Goal: Information Seeking & Learning: Learn about a topic

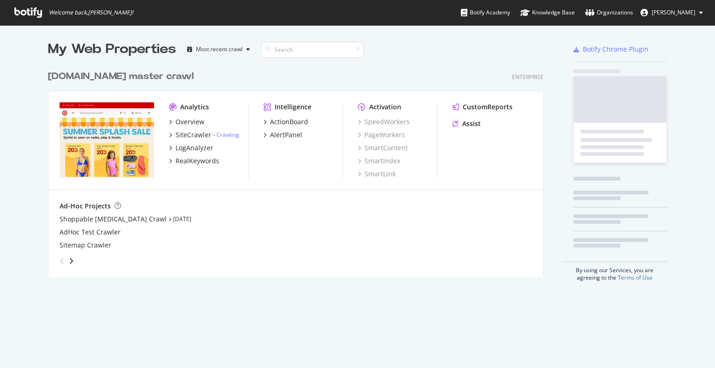
scroll to position [361, 701]
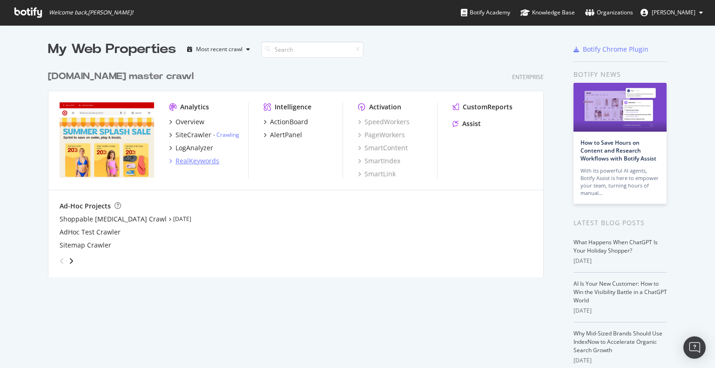
click at [191, 156] on div "RealKeywords" at bounding box center [198, 160] width 44 height 9
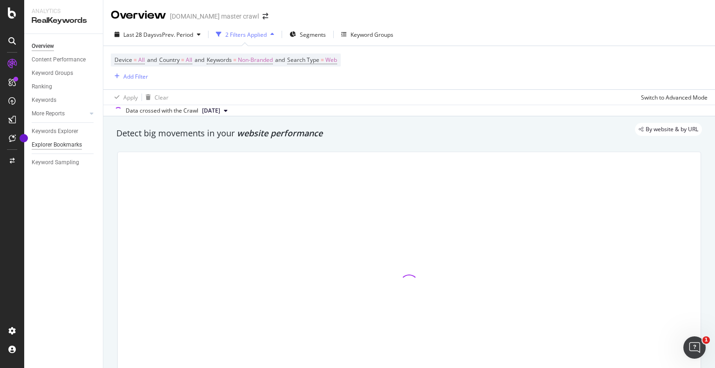
click at [61, 143] on div "Explorer Bookmarks" at bounding box center [57, 145] width 50 height 10
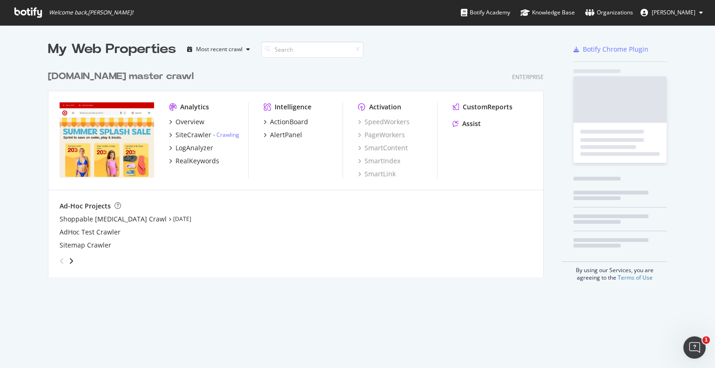
scroll to position [361, 701]
click at [179, 155] on div "Overview SiteCrawler - Crawling LogAnalyzer RealKeywords" at bounding box center [208, 141] width 79 height 48
click at [179, 160] on div "RealKeywords" at bounding box center [198, 160] width 44 height 9
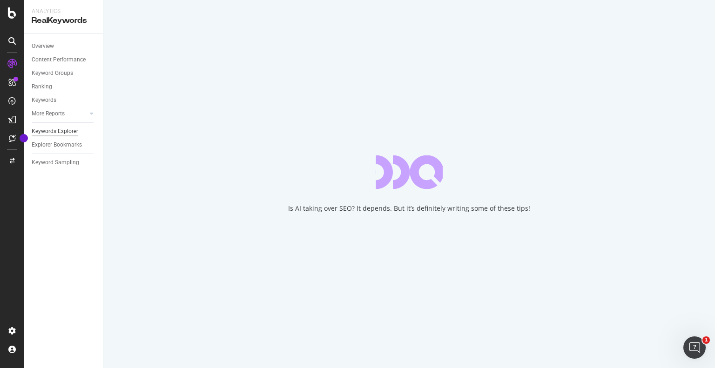
click at [66, 136] on div "Keywords Explorer" at bounding box center [55, 132] width 47 height 10
click at [546, 165] on div "Is AI taking over SEO? It depends. But it’s definitely writing some of these ti…" at bounding box center [409, 184] width 612 height 368
click at [522, 121] on div "Is AI taking over SEO? It depends. But it’s definitely writing some of these ti…" at bounding box center [409, 184] width 612 height 368
click at [520, 64] on div "Is AI taking over SEO? It depends. But it’s definitely writing some of these ti…" at bounding box center [409, 184] width 612 height 368
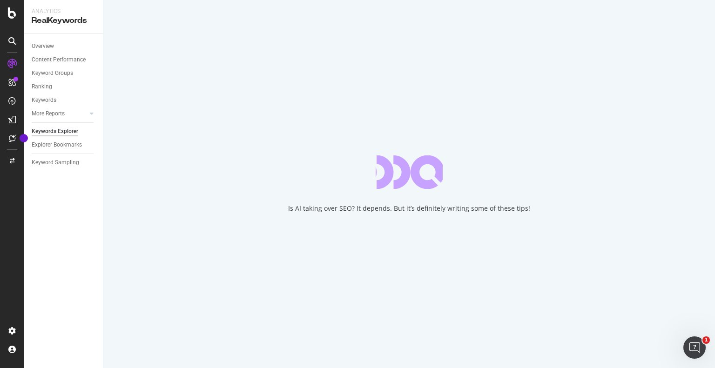
click at [550, 171] on div "Is AI taking over SEO? It depends. But it’s definitely writing some of these ti…" at bounding box center [409, 184] width 612 height 368
click at [615, 197] on div "Is AI taking over SEO? It depends. But it’s definitely writing some of these ti…" at bounding box center [409, 184] width 612 height 368
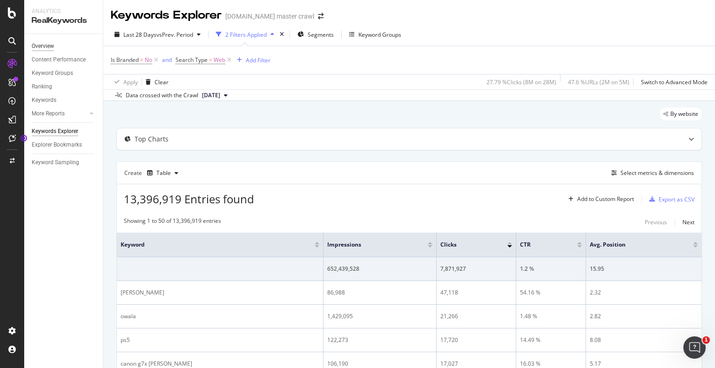
click at [47, 44] on div "Overview" at bounding box center [43, 46] width 22 height 10
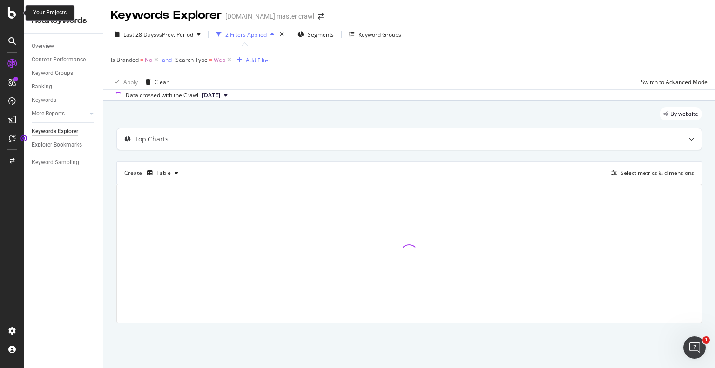
click at [16, 17] on div at bounding box center [12, 12] width 22 height 11
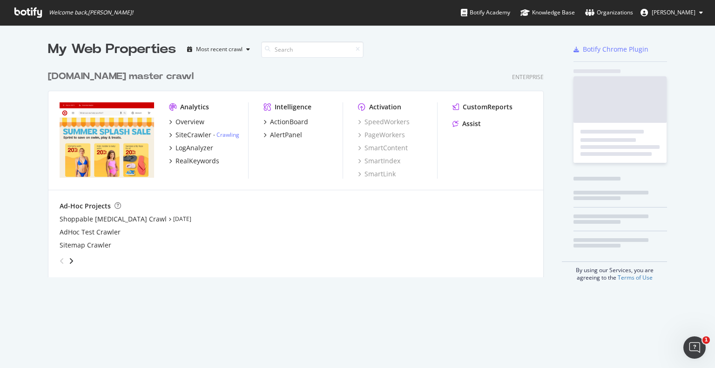
scroll to position [361, 701]
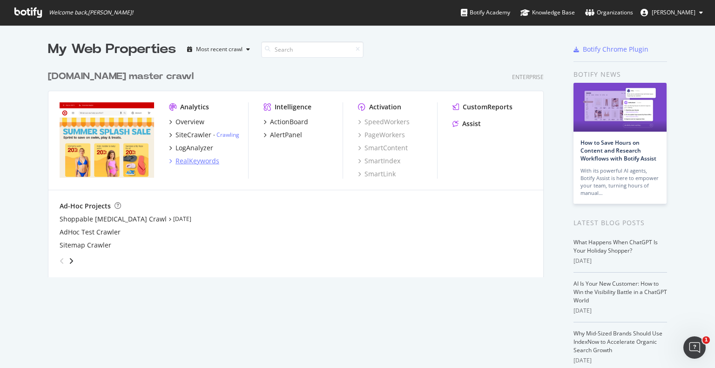
click at [185, 161] on div "RealKeywords" at bounding box center [198, 160] width 44 height 9
